Goal: Information Seeking & Learning: Learn about a topic

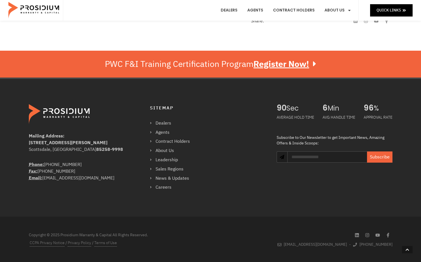
scroll to position [196, 0]
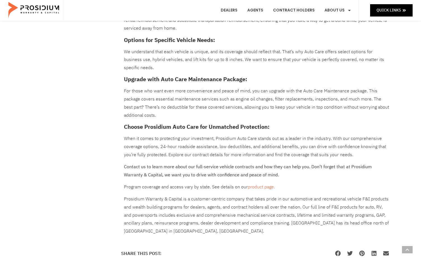
scroll to position [420, 0]
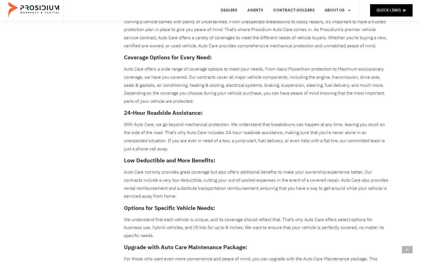
scroll to position [252, 0]
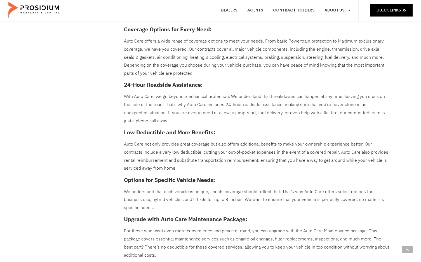
click at [377, 70] on p "Auto Care offers a wide range of coverage options to meet your needs. From basi…" at bounding box center [257, 57] width 266 height 40
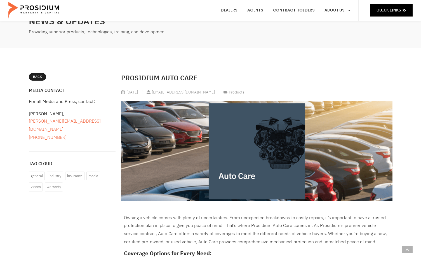
scroll to position [0, 0]
